Goal: Task Accomplishment & Management: Use online tool/utility

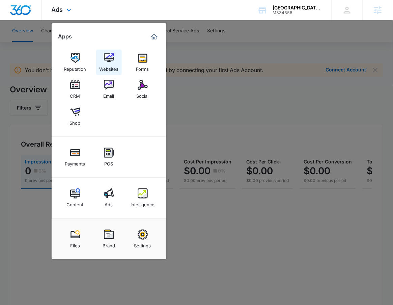
click at [109, 50] on link "Websites" at bounding box center [109, 63] width 26 height 26
